Goal: Transaction & Acquisition: Download file/media

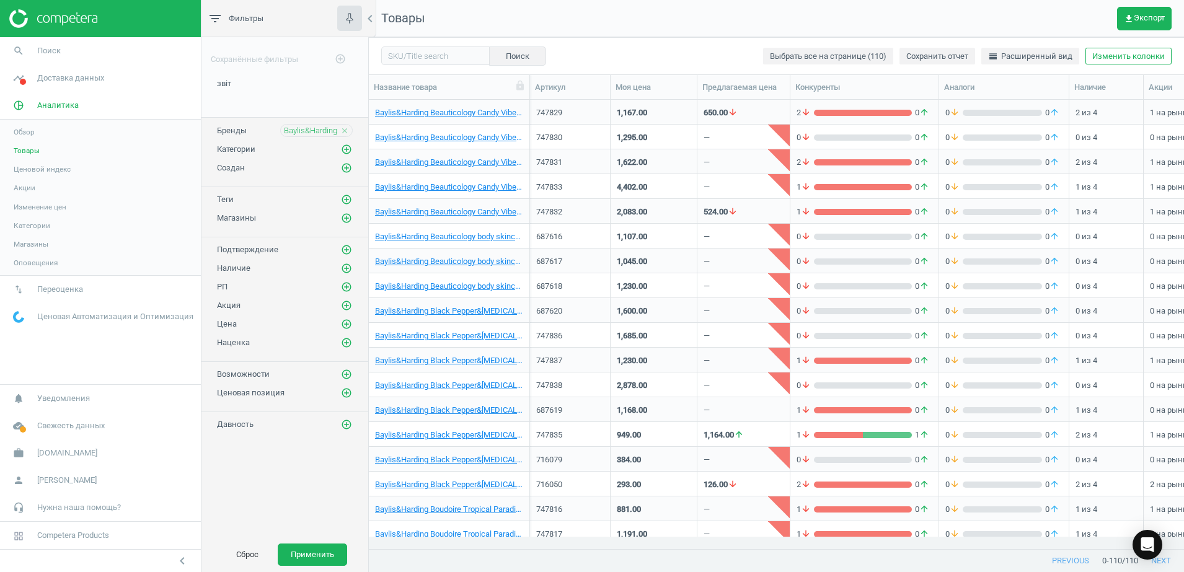
scroll to position [425, 803]
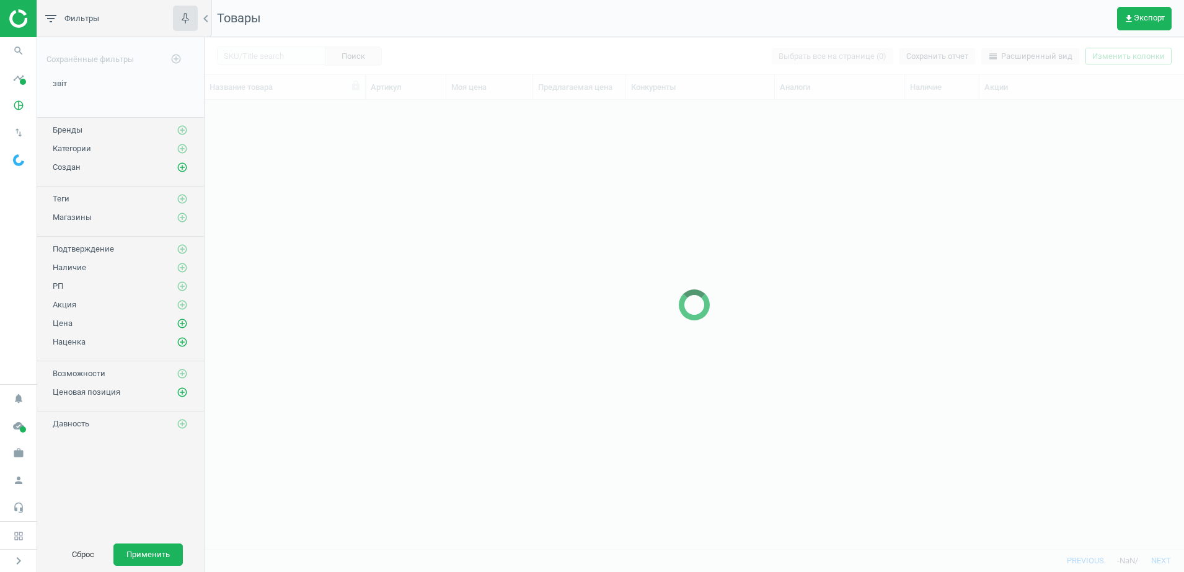
scroll to position [12, 12]
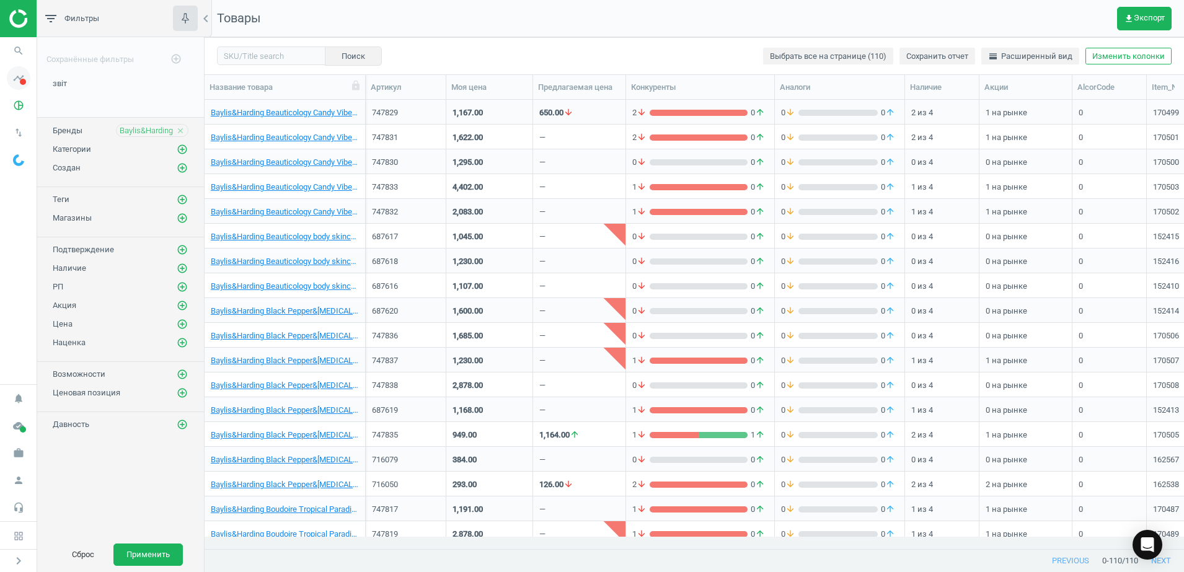
click at [20, 82] on span at bounding box center [23, 82] width 6 height 6
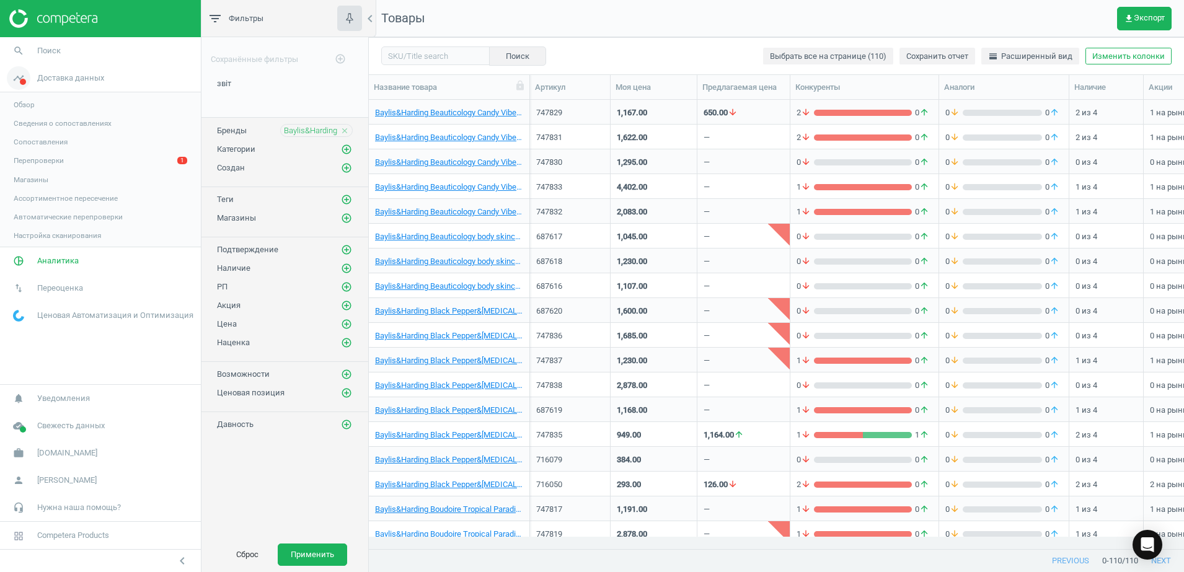
scroll to position [425, 803]
click at [52, 262] on span "Аналитика" at bounding box center [58, 262] width 42 height 11
click at [35, 85] on span "timeline" at bounding box center [18, 77] width 37 height 27
click at [64, 163] on link "Перепроверки 1" at bounding box center [100, 160] width 201 height 19
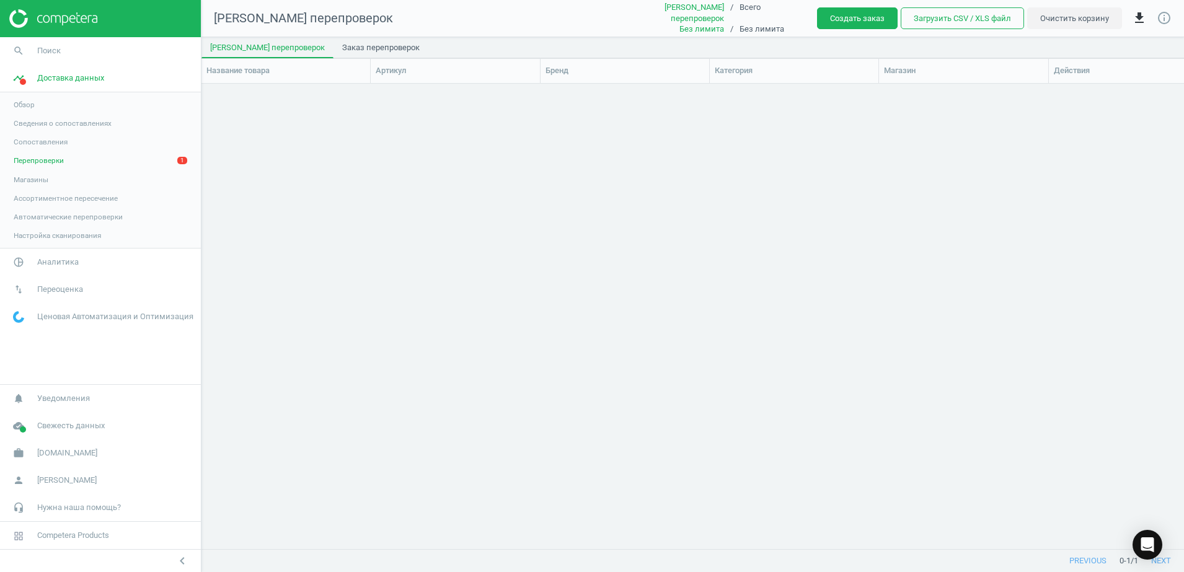
scroll to position [441, 971]
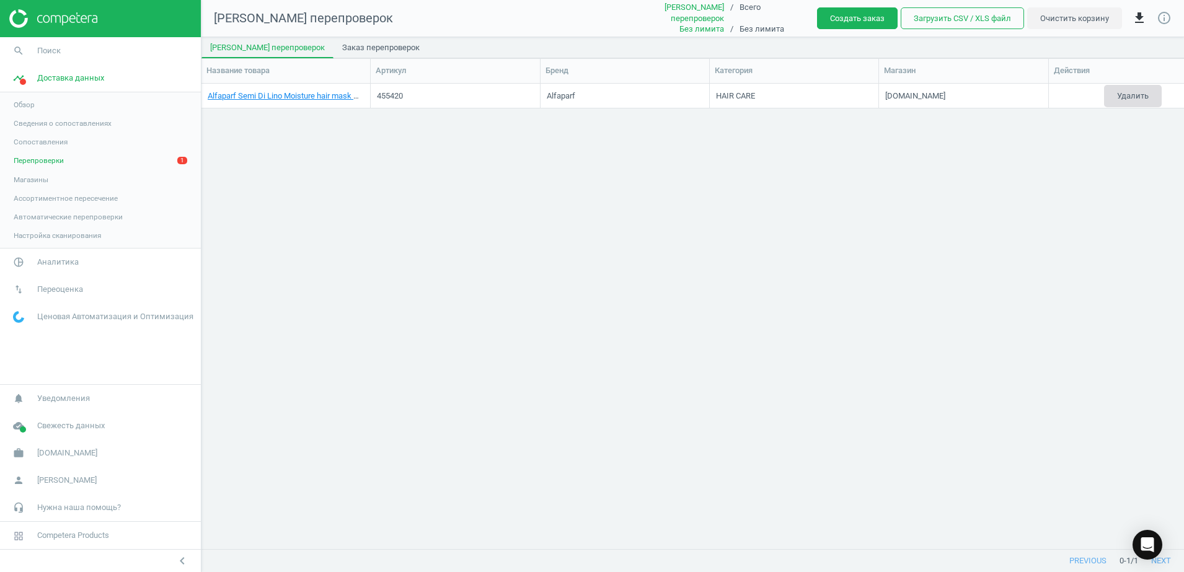
click at [1143, 95] on button "Удалить" at bounding box center [1133, 96] width 58 height 22
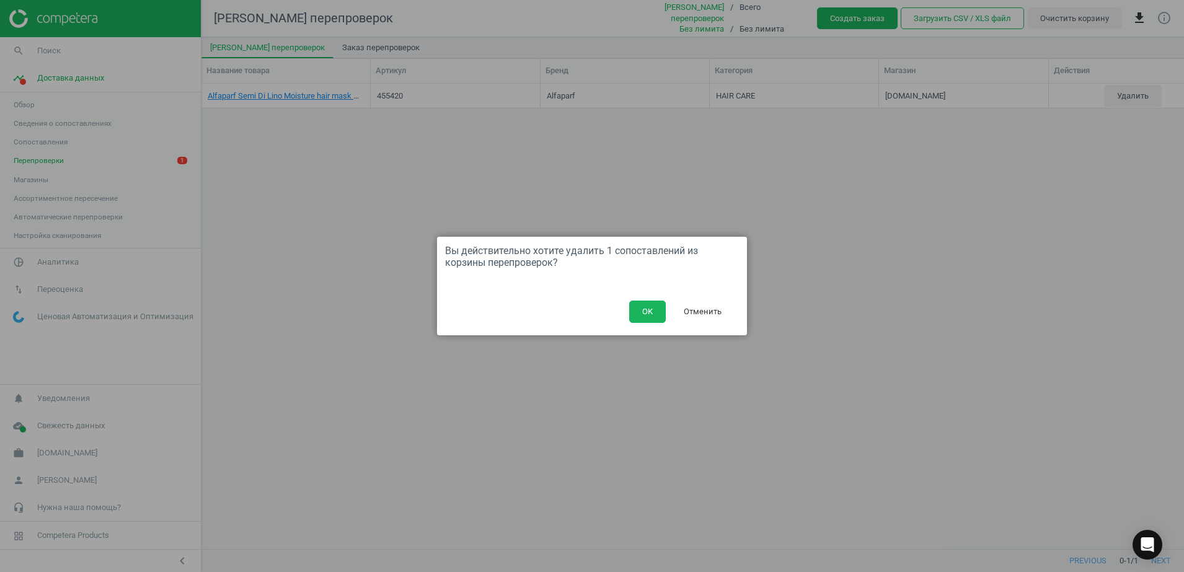
click at [706, 316] on button "Отменить" at bounding box center [703, 312] width 64 height 22
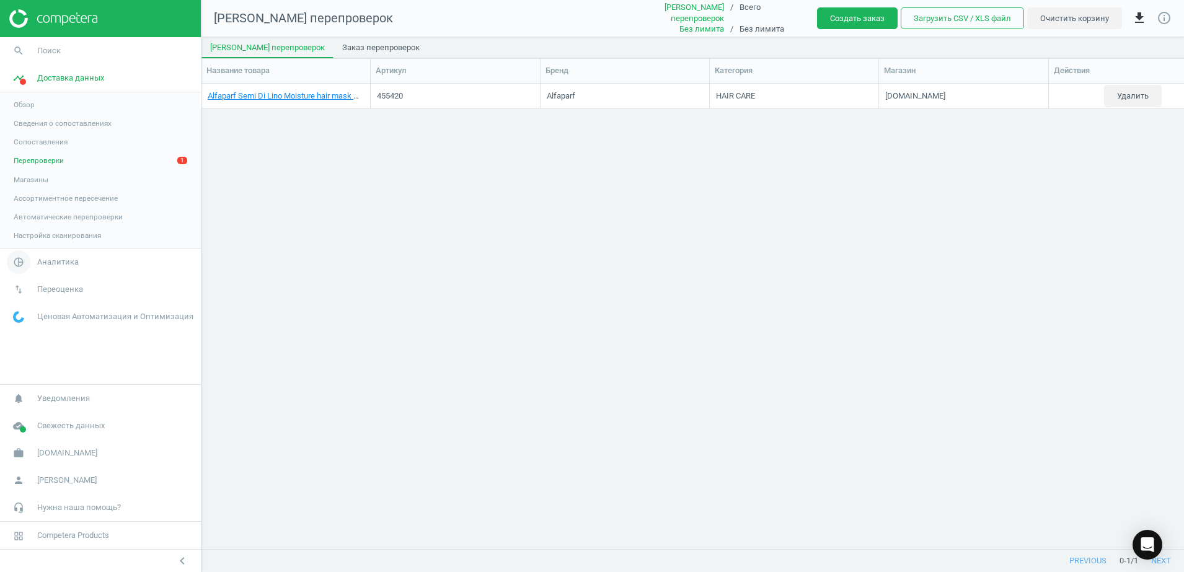
click at [60, 264] on span "Аналитика" at bounding box center [58, 262] width 42 height 11
click at [27, 150] on span "Товары" at bounding box center [27, 151] width 26 height 10
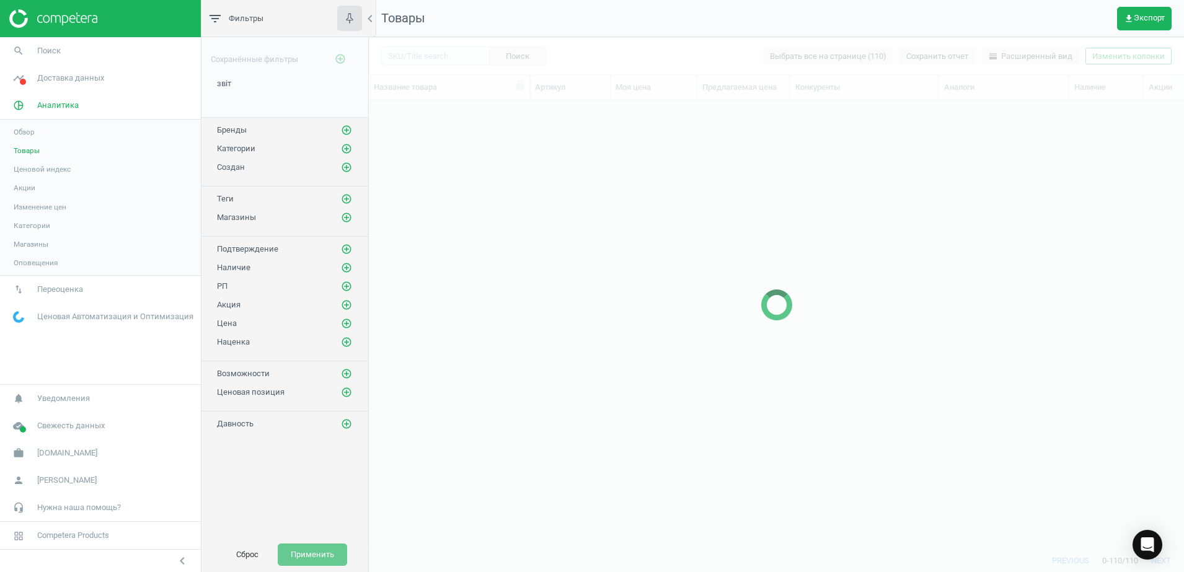
scroll to position [425, 803]
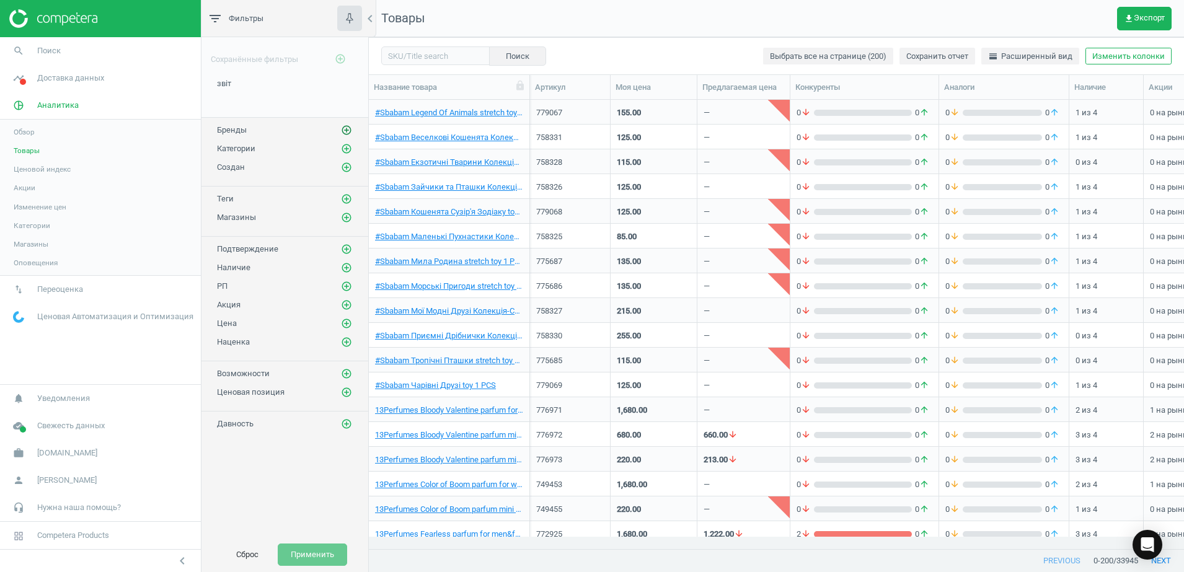
click at [349, 130] on icon "add_circle_outline" at bounding box center [346, 130] width 11 height 11
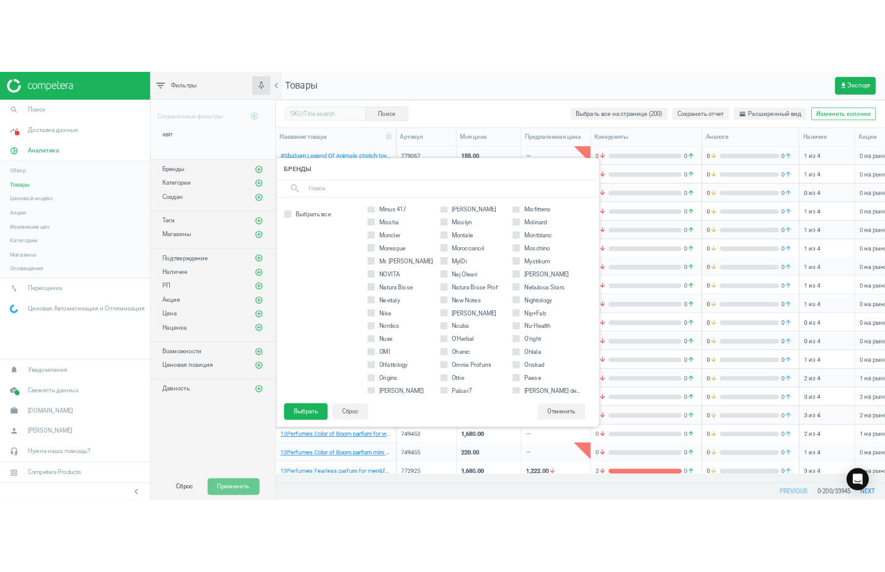
scroll to position [2015, 0]
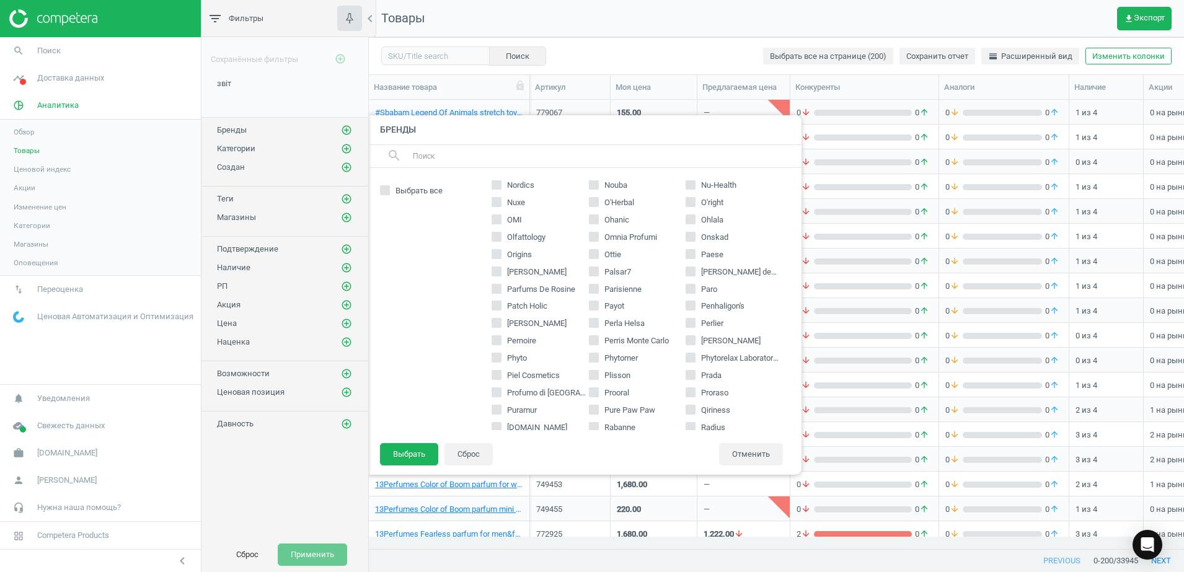
click at [687, 322] on input "Perlier" at bounding box center [691, 323] width 8 height 8
checkbox input "true"
click at [414, 454] on button "Выбрать" at bounding box center [409, 454] width 58 height 22
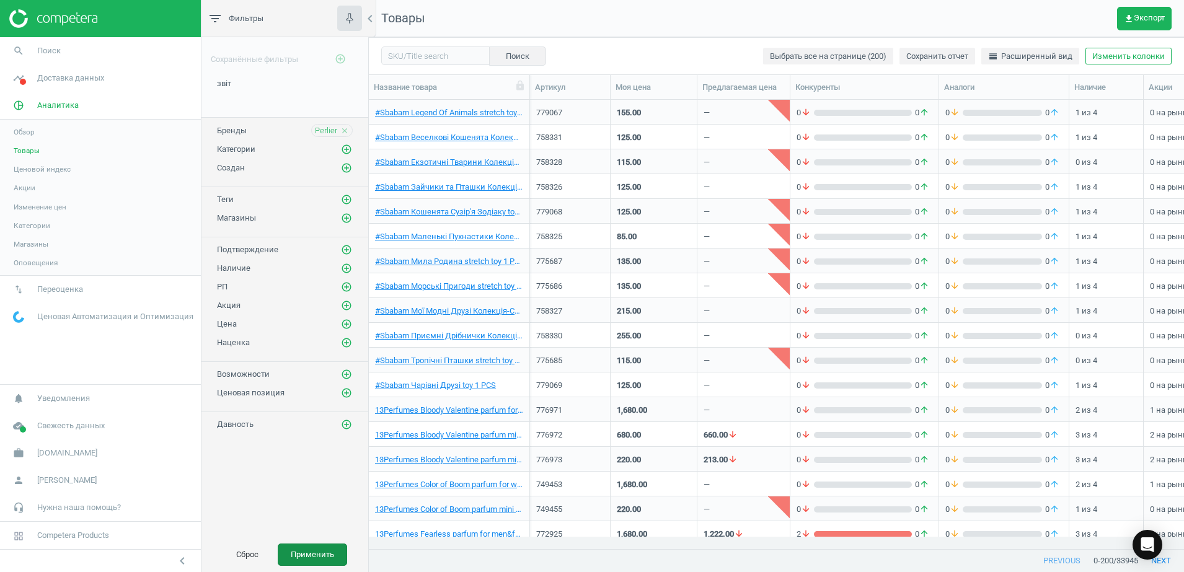
click at [317, 552] on button "Применить" at bounding box center [312, 555] width 69 height 22
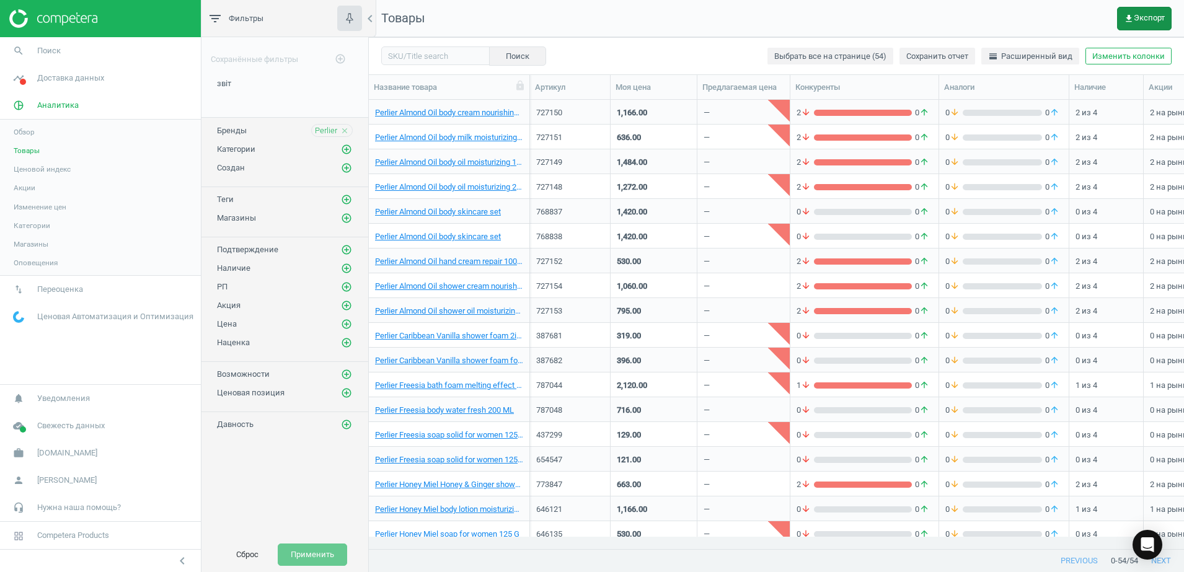
click at [1131, 20] on icon "get_app" at bounding box center [1129, 19] width 10 height 10
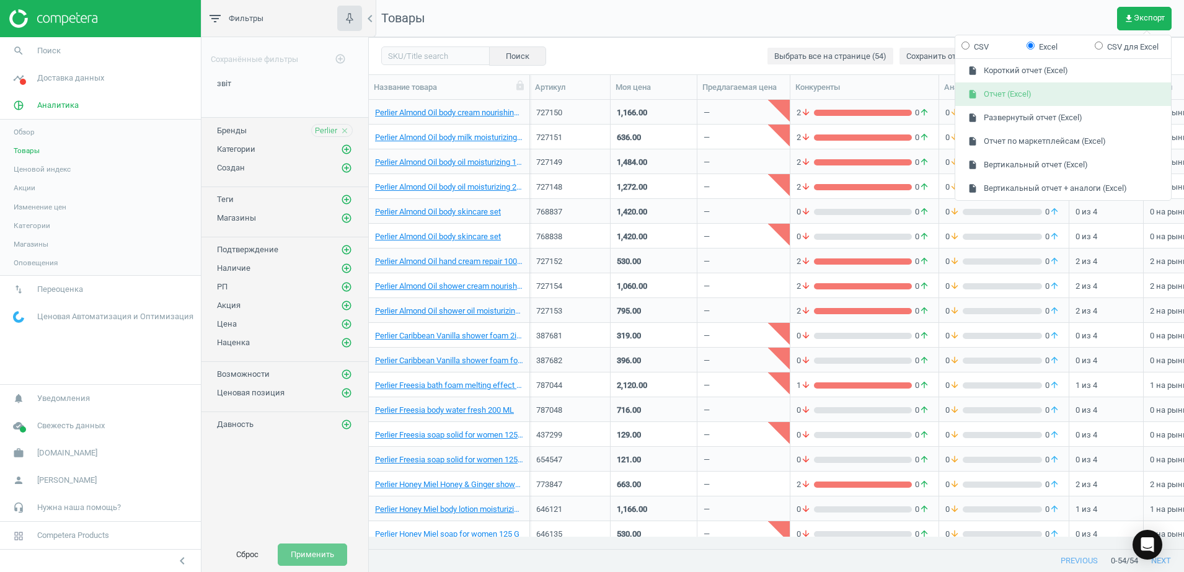
click at [1002, 93] on button "insert_drive_file Отчет (Excel)" at bounding box center [1063, 94] width 216 height 24
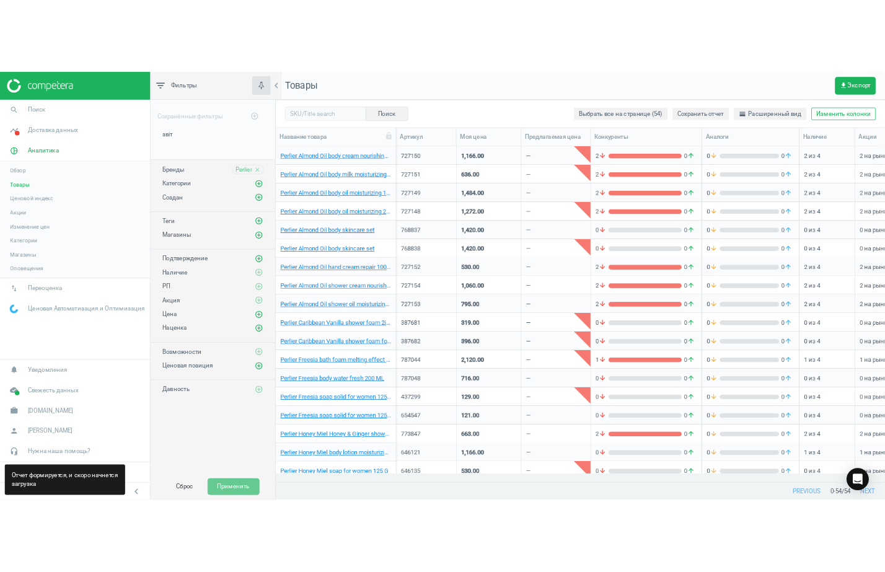
scroll to position [425, 505]
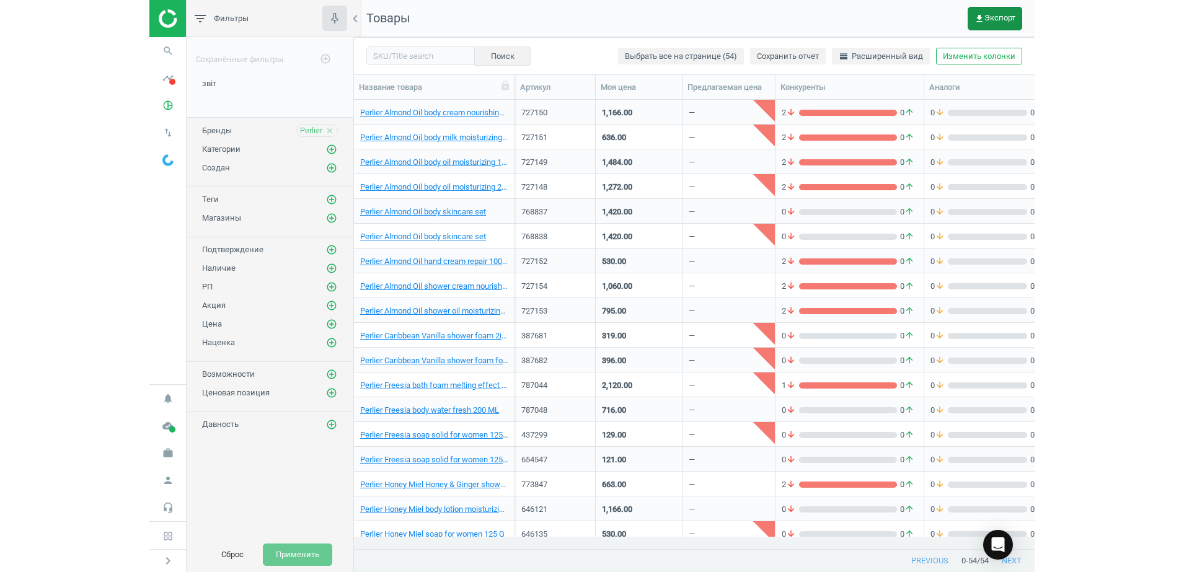
scroll to position [12, 12]
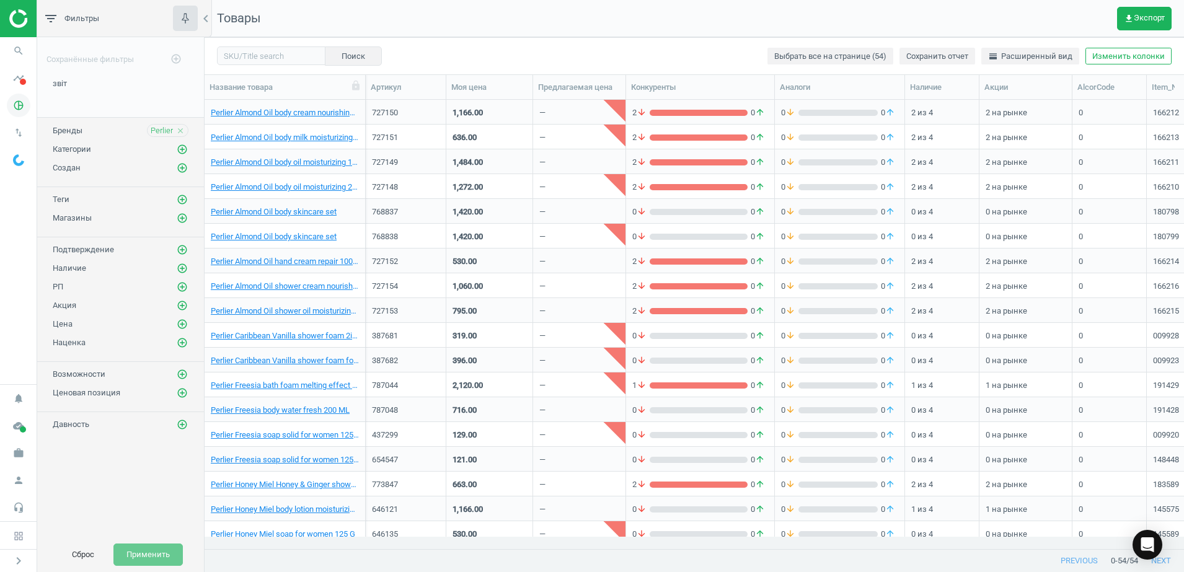
click at [24, 107] on icon "pie_chart_outlined" at bounding box center [19, 106] width 24 height 24
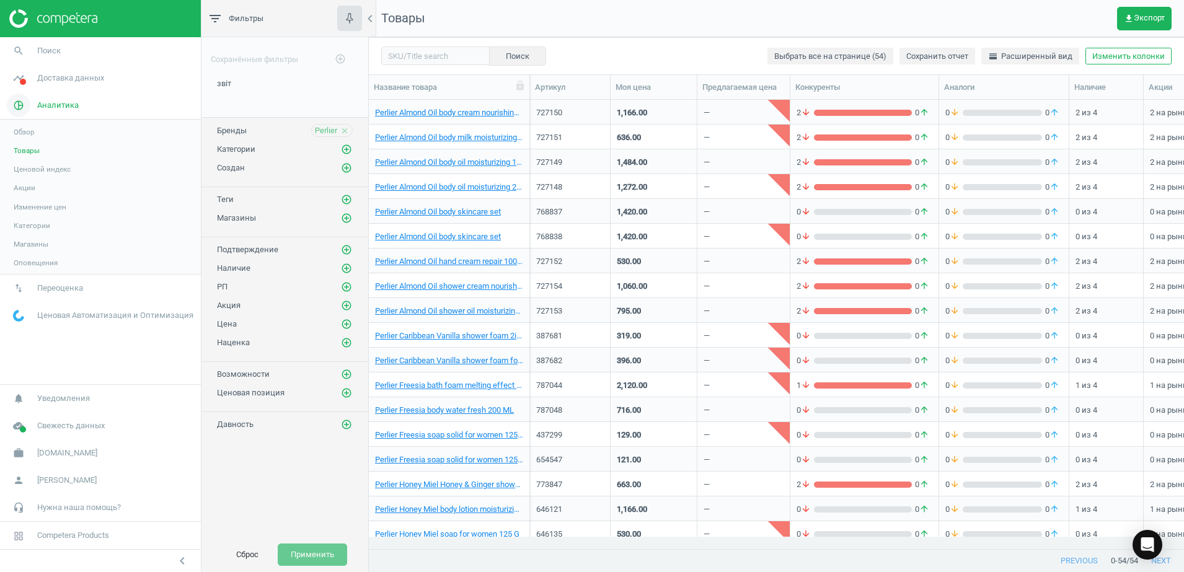
scroll to position [425, 803]
click at [348, 133] on icon "close" at bounding box center [344, 130] width 9 height 9
click at [348, 133] on icon "add_circle_outline" at bounding box center [346, 130] width 11 height 11
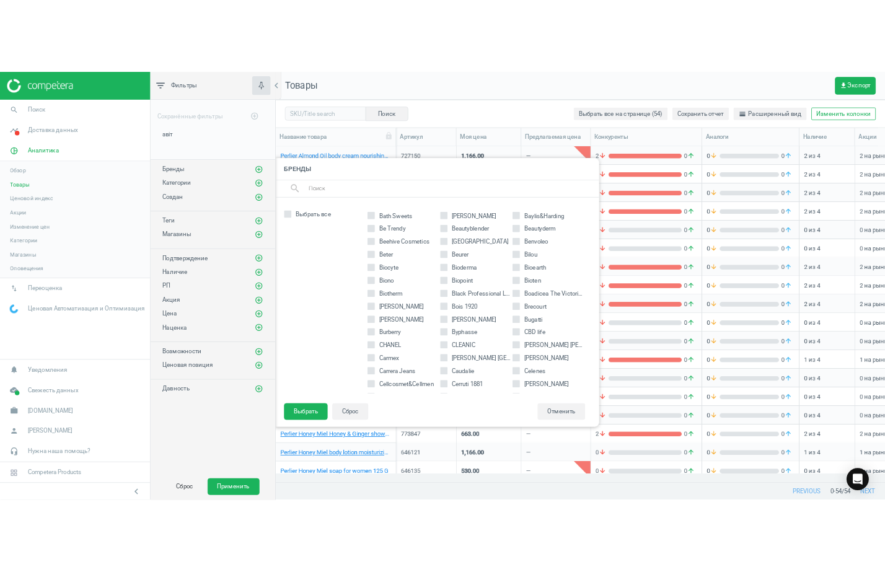
scroll to position [387, 0]
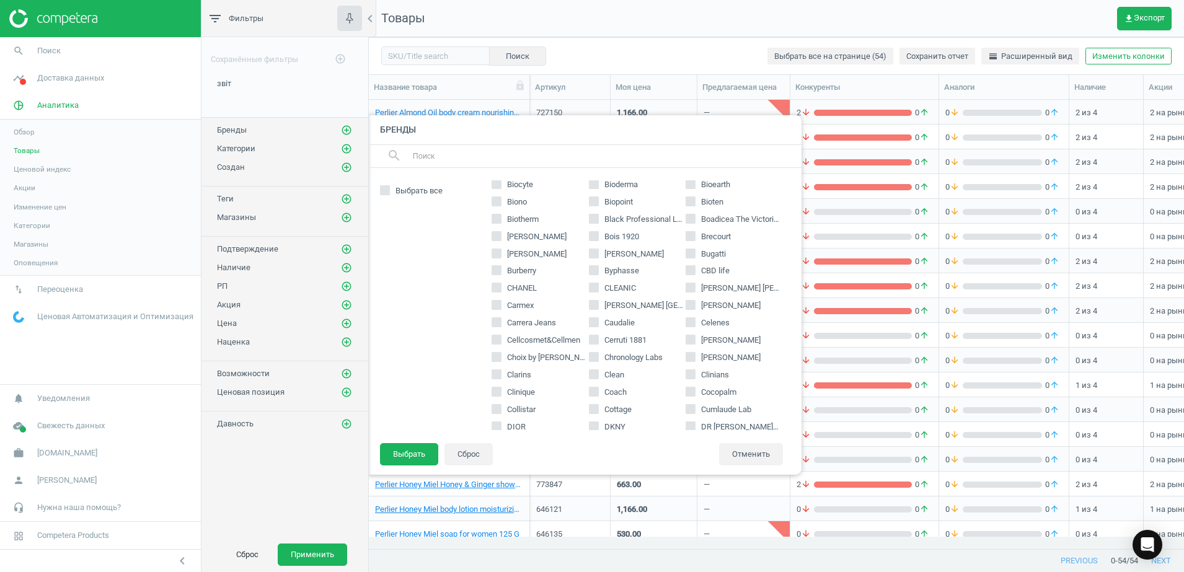
click at [591, 412] on input "Cottage" at bounding box center [594, 409] width 8 height 8
checkbox input "true"
click at [422, 456] on button "Выбрать" at bounding box center [409, 454] width 58 height 22
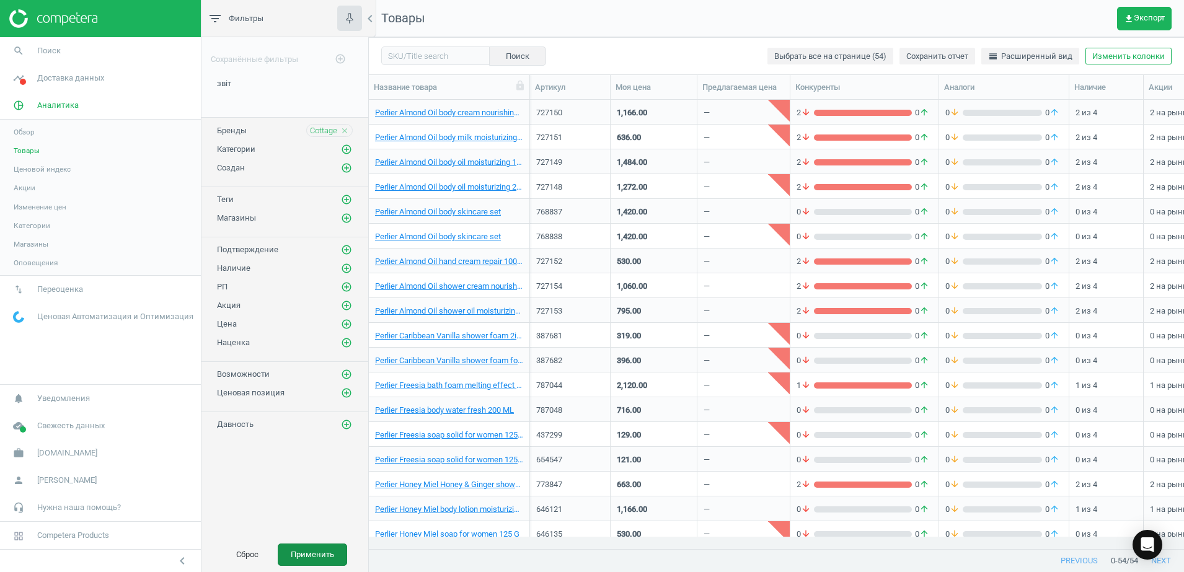
click at [325, 544] on button "Применить" at bounding box center [312, 555] width 69 height 22
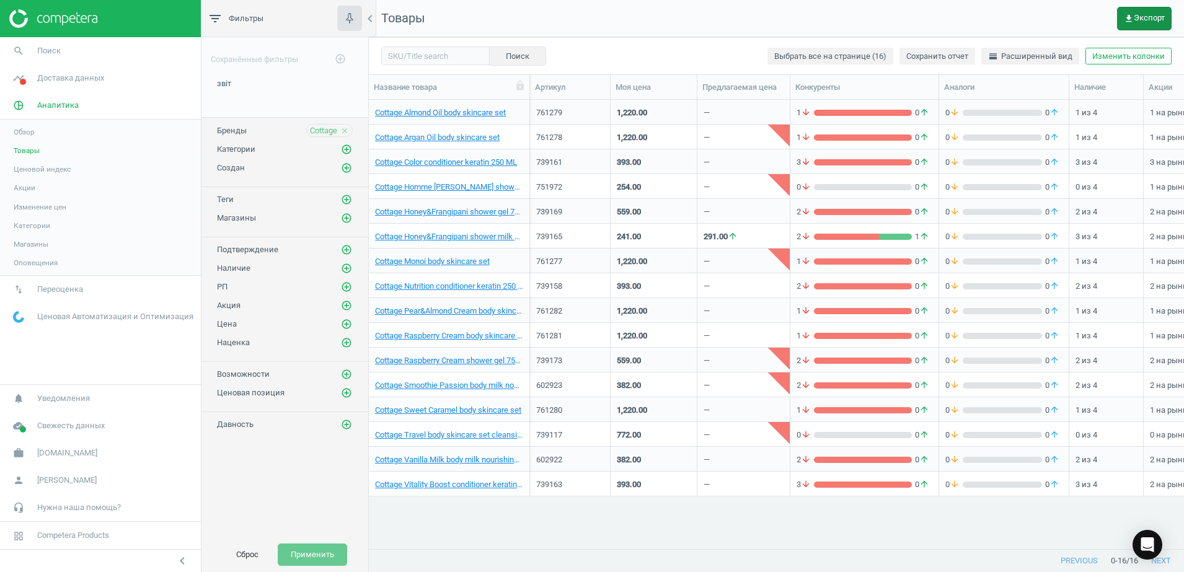
click at [885, 16] on span "get_app Экспорт" at bounding box center [1144, 19] width 41 height 10
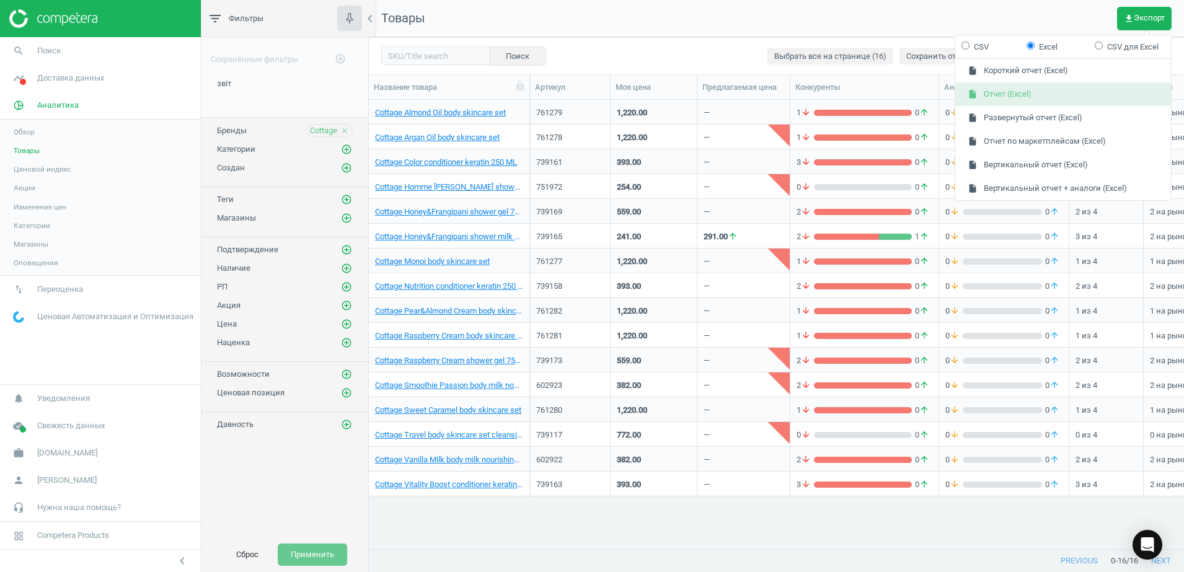
click at [885, 95] on button "insert_drive_file Отчет (Excel)" at bounding box center [1063, 94] width 216 height 24
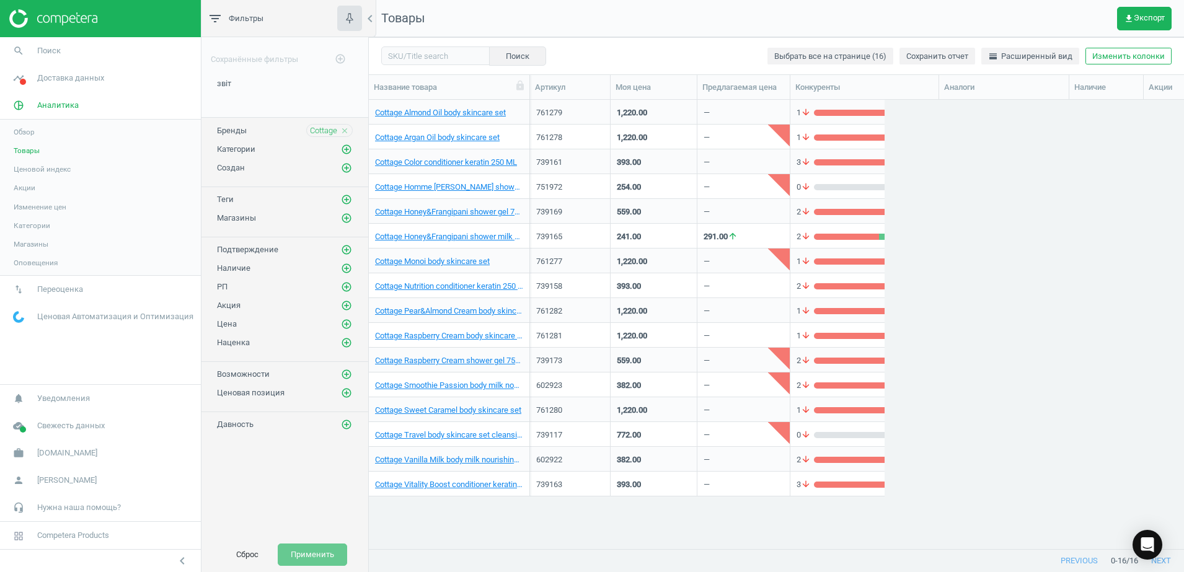
scroll to position [12, 12]
